Goal: Complete application form

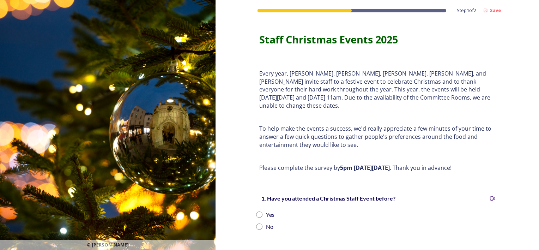
click at [256, 211] on input "radio" at bounding box center [259, 214] width 6 height 6
radio input "true"
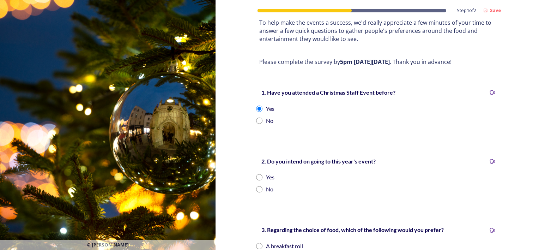
click at [256, 174] on input "radio" at bounding box center [259, 177] width 6 height 6
radio input "true"
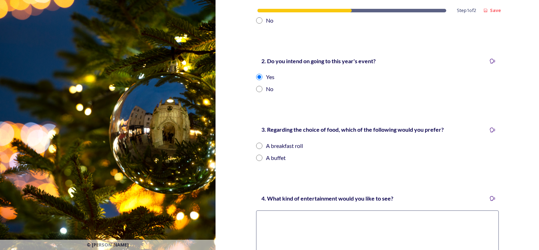
scroll to position [212, 0]
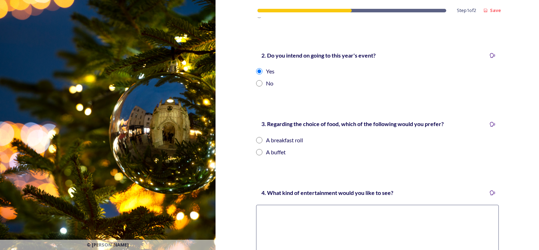
click at [258, 149] on input "radio" at bounding box center [259, 152] width 6 height 6
radio input "true"
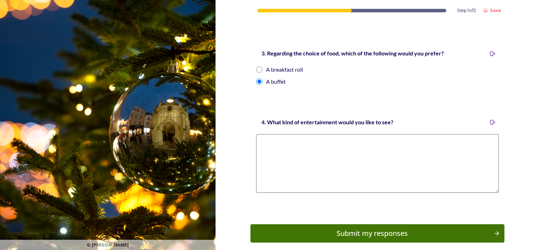
click at [283, 141] on textarea at bounding box center [377, 163] width 243 height 59
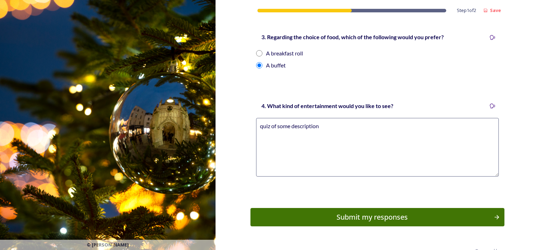
scroll to position [307, 0]
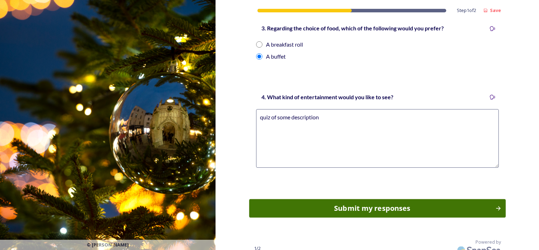
type textarea "quiz of some description"
click at [370, 203] on div "Submit my responses" at bounding box center [372, 208] width 238 height 11
